Goal: Task Accomplishment & Management: Complete application form

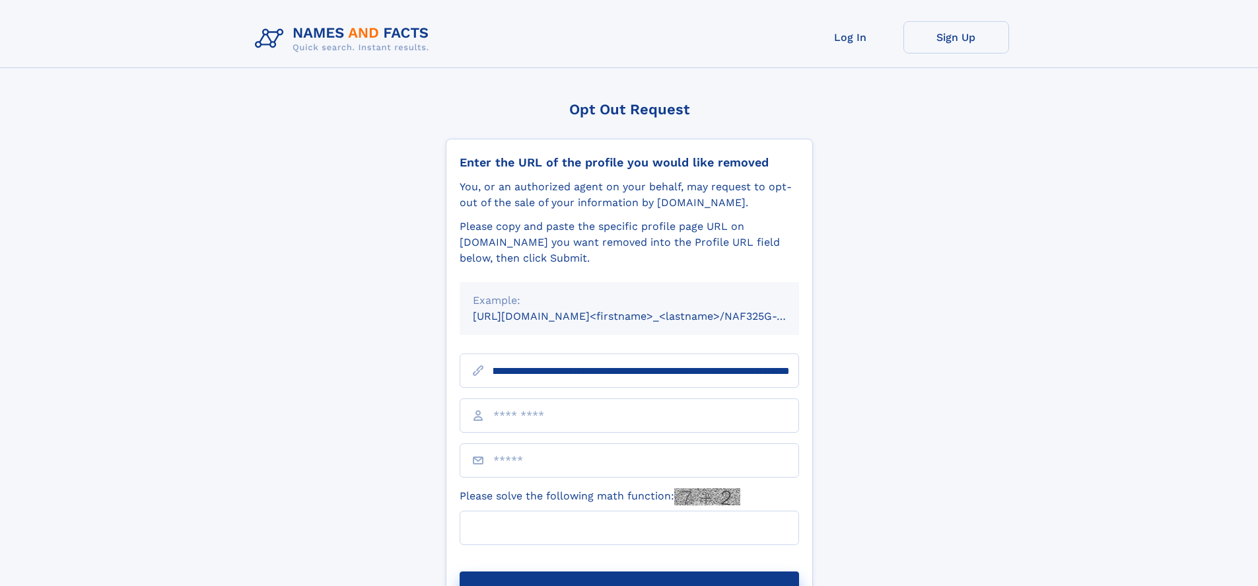
scroll to position [0, 147]
type input "**********"
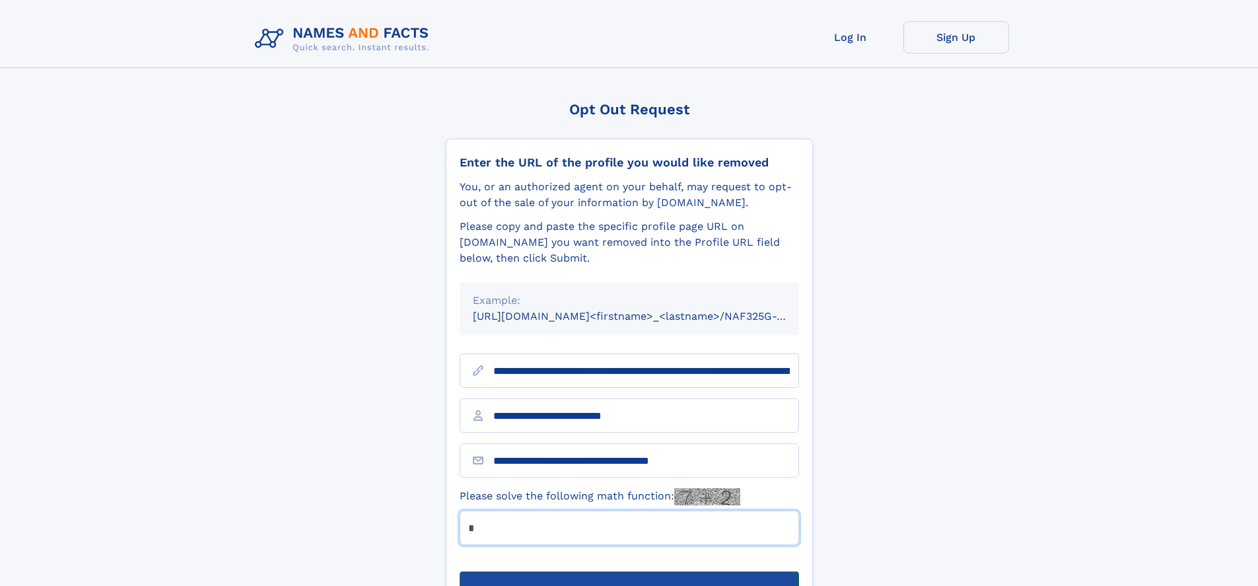
type input "*"
click at [629, 571] on button "Submit Opt Out Request" at bounding box center [629, 592] width 339 height 42
